Goal: Check status: Check status

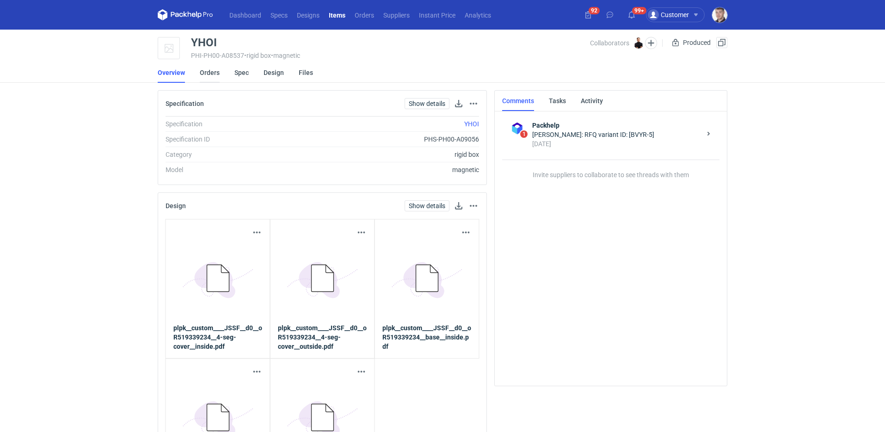
click at [207, 71] on link "Orders" at bounding box center [210, 72] width 20 height 20
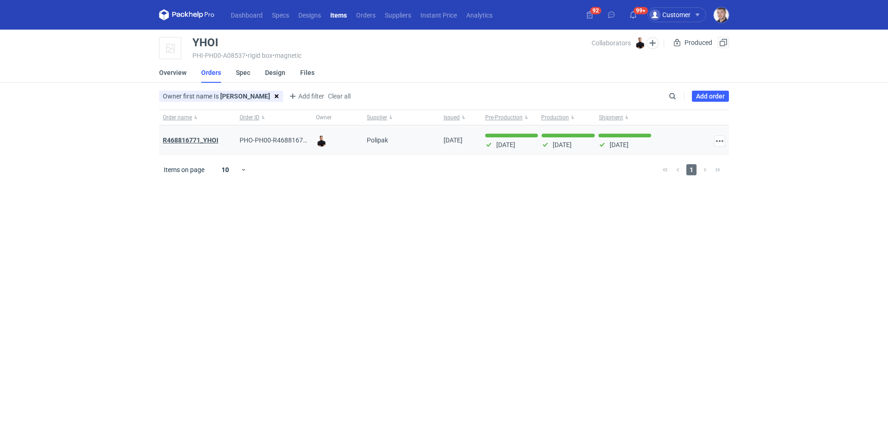
click at [198, 137] on strong "R468816771_YHOI" at bounding box center [190, 139] width 55 height 7
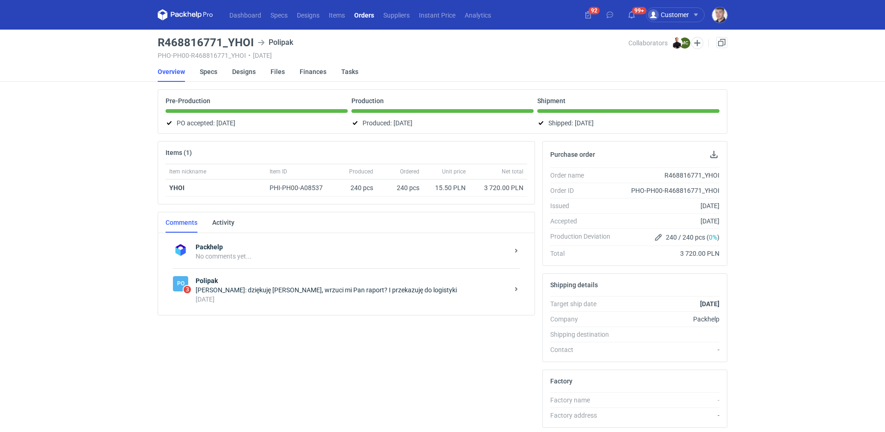
click at [307, 307] on div "Po 3 Polipak Tomasz Kubiak: dziękuję Panie Marcinie, wrzuci mi Pan raport? I pr…" at bounding box center [346, 289] width 347 height 43
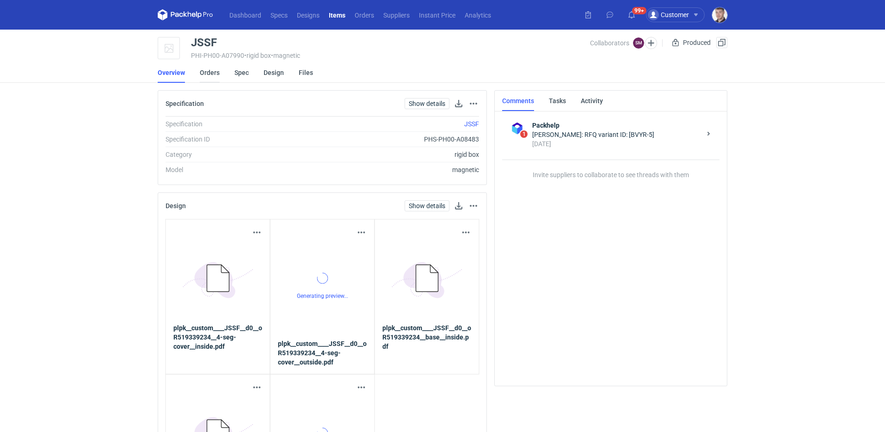
click at [204, 78] on link "Orders" at bounding box center [210, 72] width 20 height 20
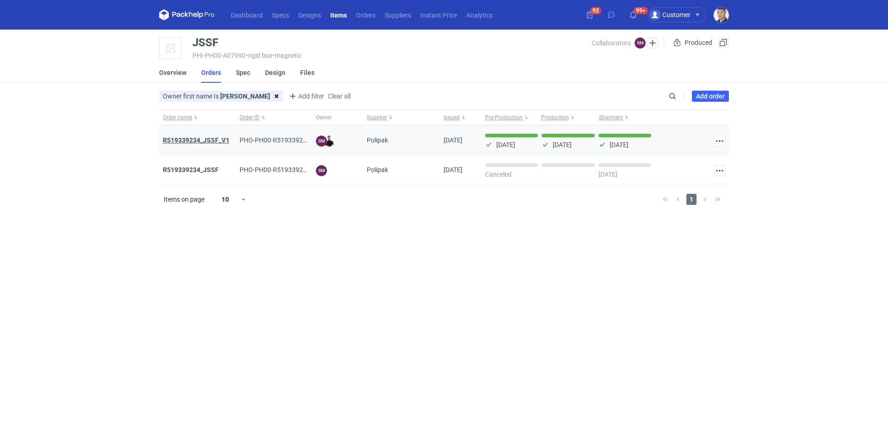
click at [200, 142] on strong "R519339234_JSSF_V1" at bounding box center [196, 139] width 67 height 7
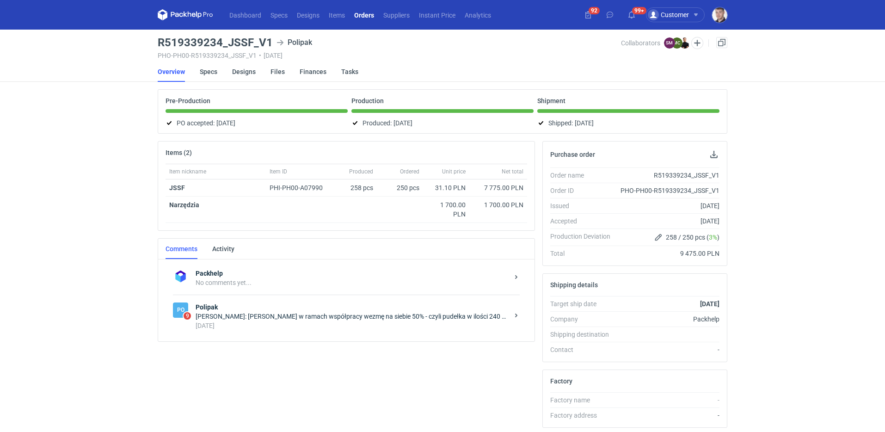
click at [310, 332] on div "Po 9 Polipak [PERSON_NAME]: [PERSON_NAME] w ramach współpracy wezmę na siebie 5…" at bounding box center [346, 316] width 347 height 43
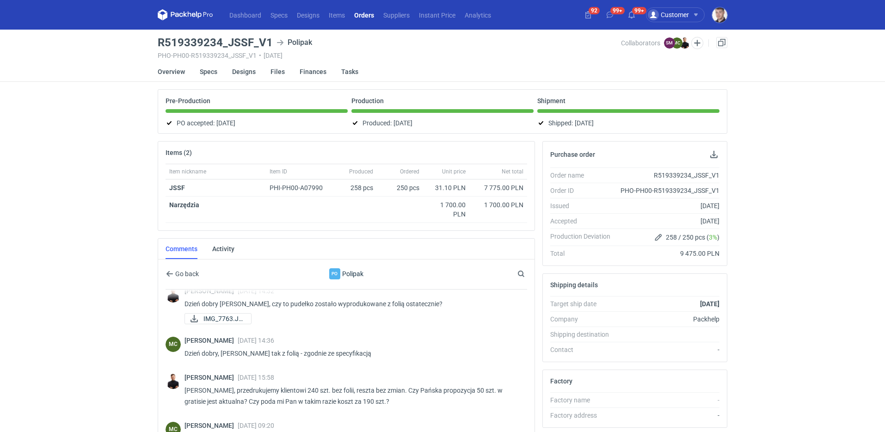
scroll to position [167, 0]
